Goal: Task Accomplishment & Management: Manage account settings

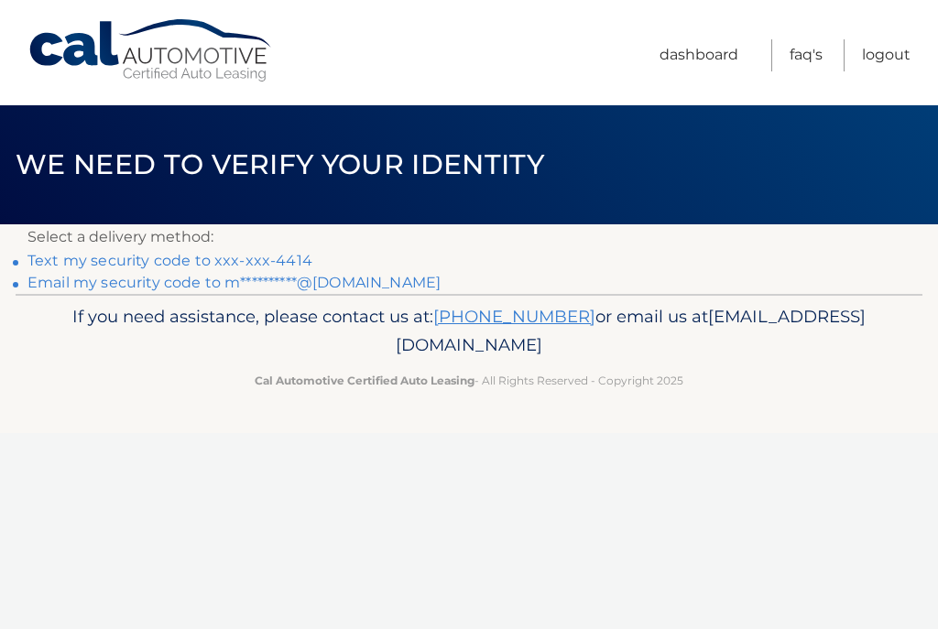
click at [287, 255] on link "Text my security code to xxx-xxx-4414" at bounding box center [169, 260] width 285 height 17
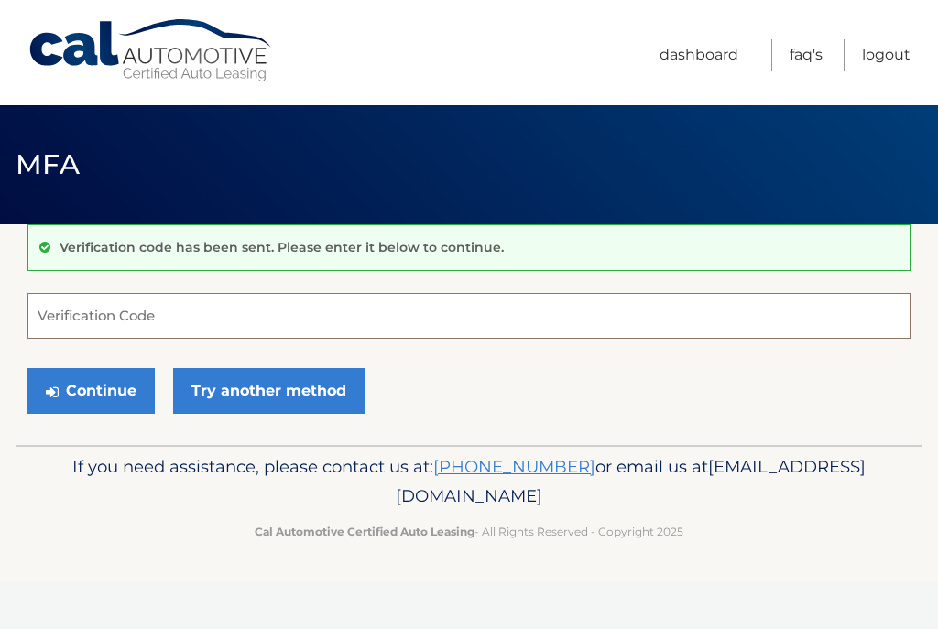
click at [100, 307] on input "Verification Code" at bounding box center [468, 316] width 883 height 46
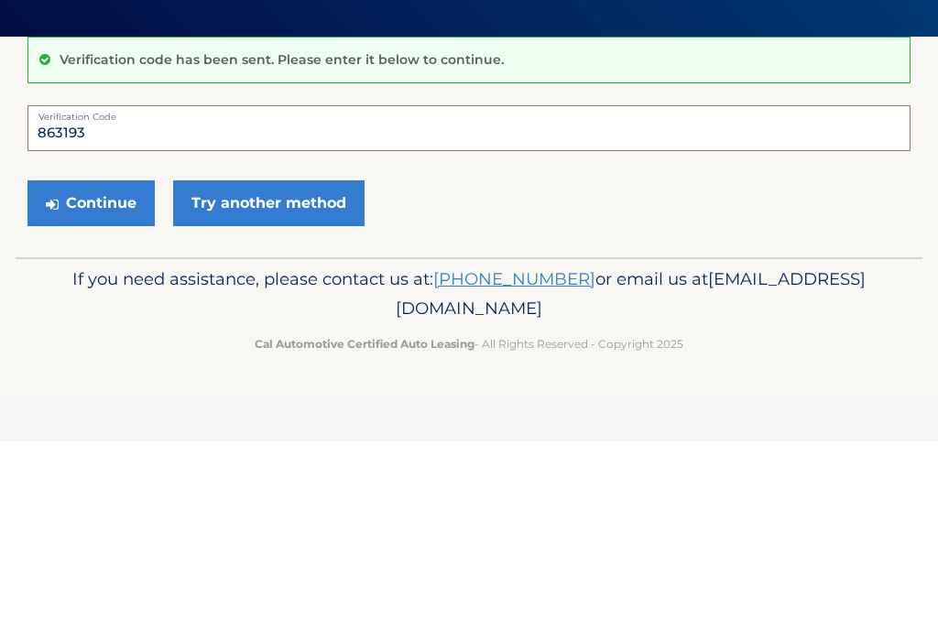
type input "863193"
click at [106, 368] on button "Continue" at bounding box center [90, 391] width 127 height 46
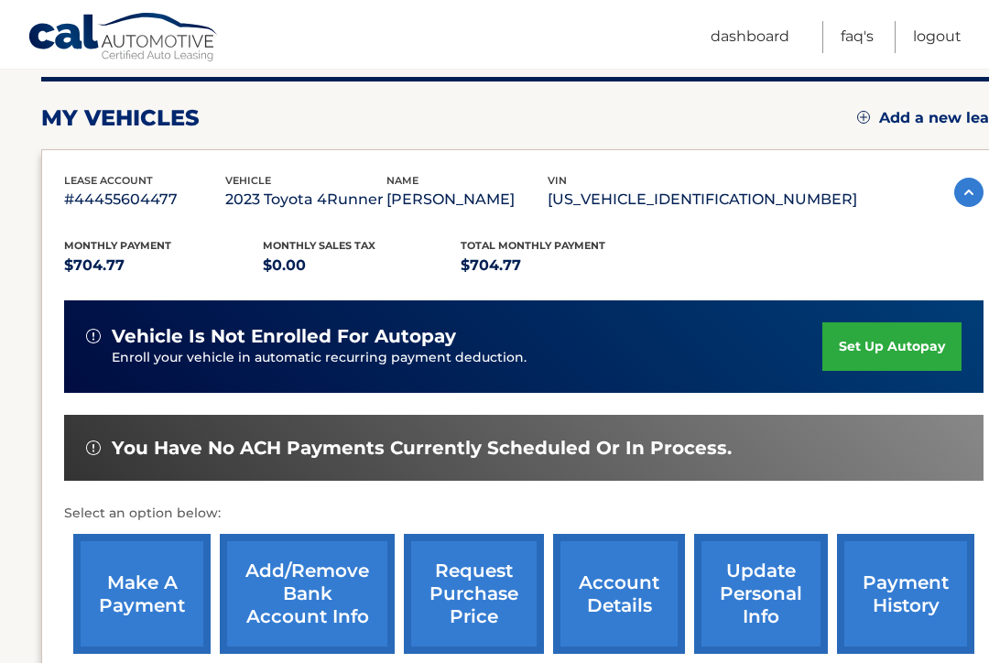
scroll to position [231, 0]
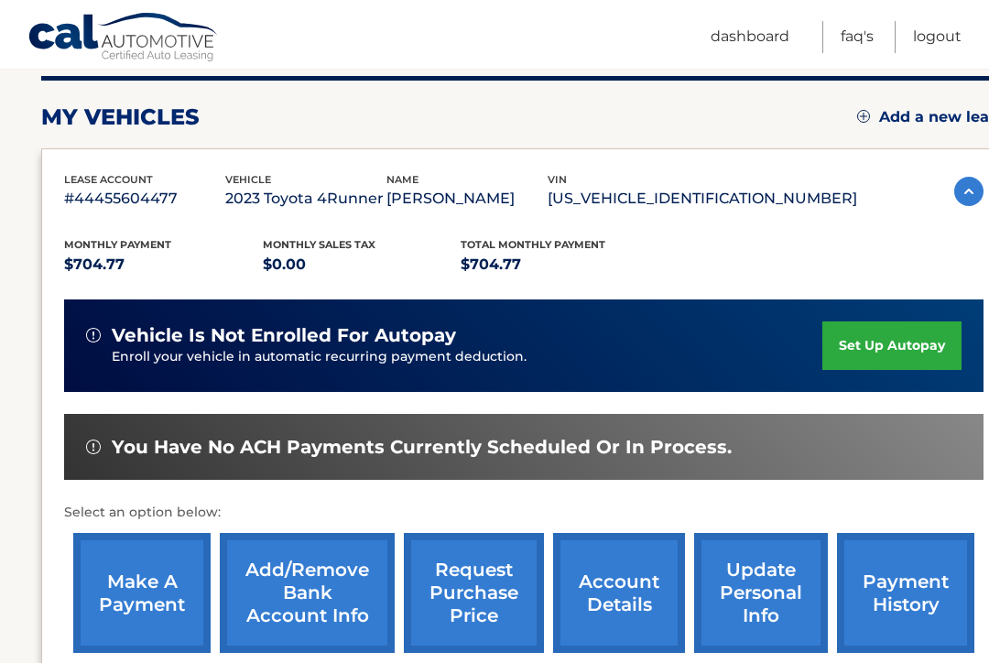
click at [176, 610] on link "make a payment" at bounding box center [141, 593] width 137 height 120
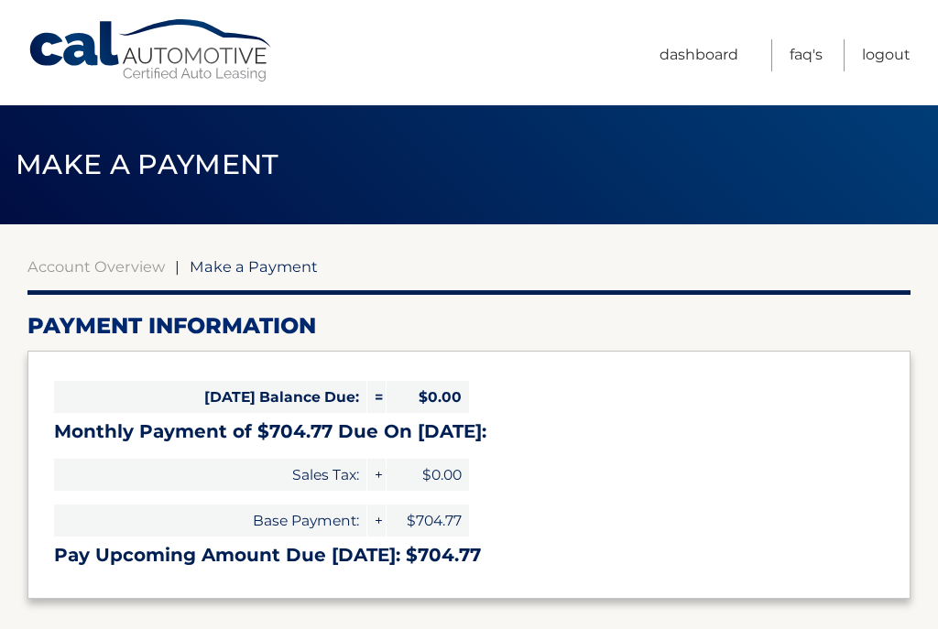
select select "ZWRjNGFiZjgtNDY5ZC00Y2E5LTgzNDAtMDQ0NmE2MDYyYjYx"
click at [865, 58] on link "Logout" at bounding box center [886, 55] width 49 height 32
